Goal: Information Seeking & Learning: Find contact information

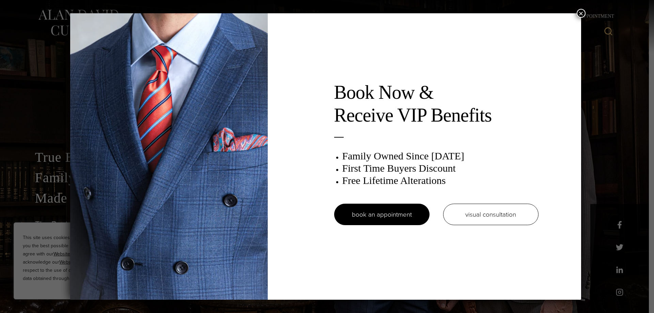
click at [584, 16] on button "×" at bounding box center [581, 13] width 9 height 9
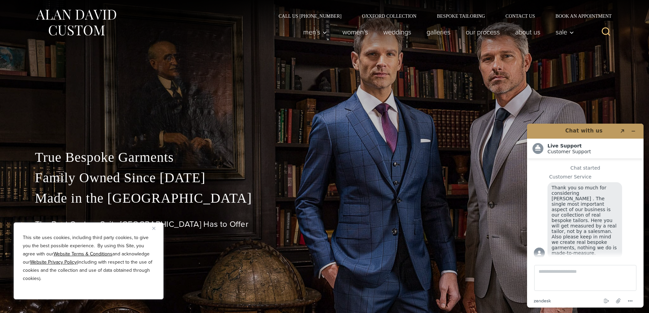
click at [524, 19] on div "Men’s Custom Suits Custom Tuxedos Custom Sports Coats Custom Trousers Custom Ve…" at bounding box center [436, 31] width 282 height 27
click at [525, 17] on link "Contact Us" at bounding box center [520, 16] width 50 height 5
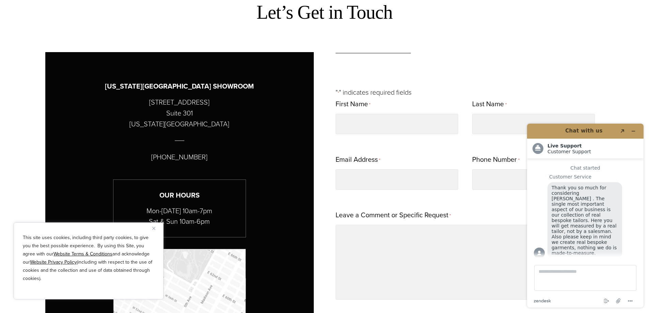
scroll to position [341, 0]
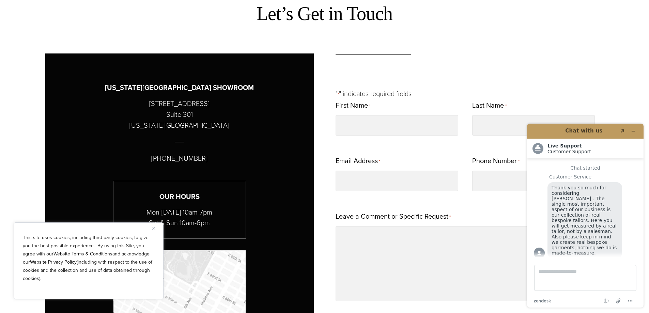
drag, startPoint x: 166, startPoint y: 159, endPoint x: 215, endPoint y: 155, distance: 48.9
click at [215, 155] on div "[US_STATE][GEOGRAPHIC_DATA] SHOWROOM [STREET_ADDRESS][US_STATE] [PHONE_NUMBER] …" at bounding box center [179, 248] width 268 height 390
click at [203, 146] on div at bounding box center [179, 142] width 234 height 22
drag, startPoint x: 159, startPoint y: 158, endPoint x: 206, endPoint y: 158, distance: 47.3
click at [206, 158] on div "[US_STATE][GEOGRAPHIC_DATA] SHOWROOM [STREET_ADDRESS][US_STATE] [PHONE_NUMBER] …" at bounding box center [179, 248] width 268 height 390
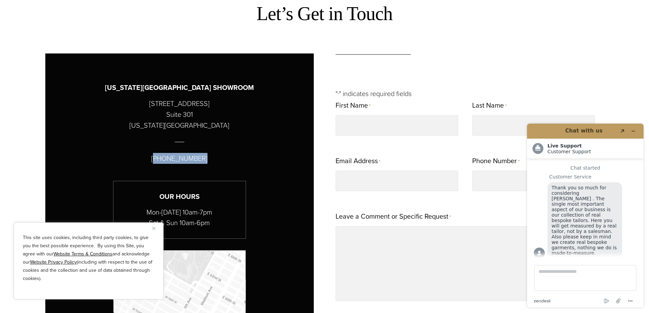
click at [180, 154] on p "[PHONE_NUMBER]" at bounding box center [179, 158] width 56 height 11
drag, startPoint x: 158, startPoint y: 158, endPoint x: 214, endPoint y: 161, distance: 56.0
click at [214, 161] on div "[US_STATE][GEOGRAPHIC_DATA] SHOWROOM [STREET_ADDRESS][US_STATE] [PHONE_NUMBER] …" at bounding box center [179, 248] width 268 height 390
click at [158, 161] on p "[PHONE_NUMBER]" at bounding box center [179, 158] width 56 height 11
click at [158, 160] on p "[PHONE_NUMBER]" at bounding box center [179, 158] width 56 height 11
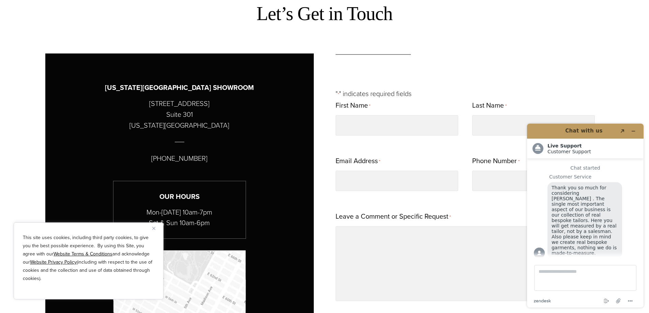
click at [156, 159] on div "[US_STATE][GEOGRAPHIC_DATA] SHOWROOM [STREET_ADDRESS][US_STATE] [PHONE_NUMBER] …" at bounding box center [179, 248] width 268 height 390
drag, startPoint x: 158, startPoint y: 160, endPoint x: 214, endPoint y: 159, distance: 56.5
click at [214, 159] on div "[US_STATE][GEOGRAPHIC_DATA] SHOWROOM [STREET_ADDRESS][US_STATE] [PHONE_NUMBER] …" at bounding box center [179, 248] width 268 height 390
drag, startPoint x: 162, startPoint y: 159, endPoint x: 206, endPoint y: 160, distance: 43.9
click at [206, 160] on div "[US_STATE][GEOGRAPHIC_DATA] SHOWROOM [STREET_ADDRESS][US_STATE] [PHONE_NUMBER] …" at bounding box center [179, 248] width 268 height 390
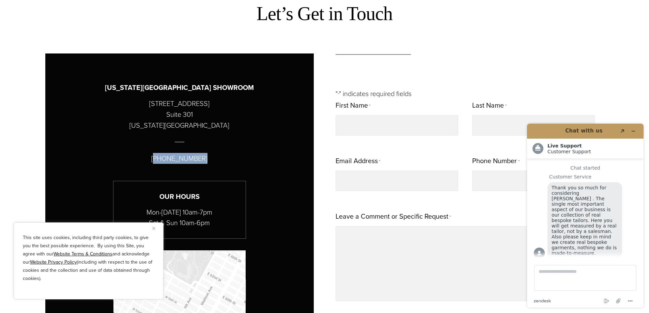
copy p "212) 227 4040"
